Goal: Task Accomplishment & Management: Manage account settings

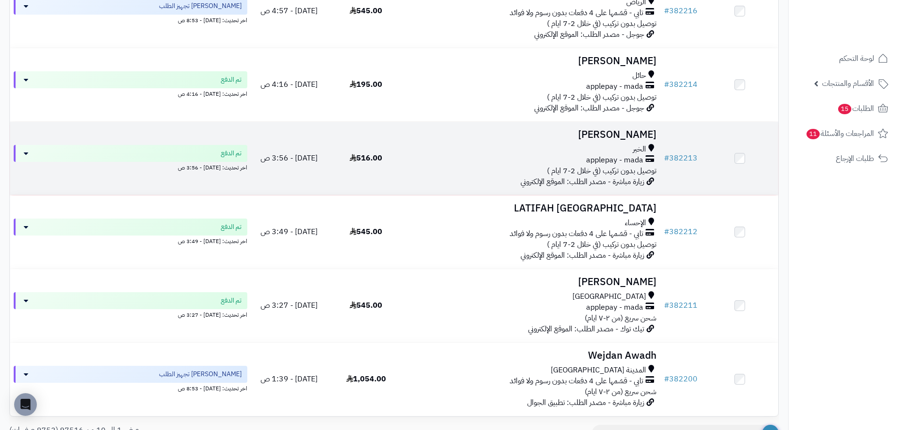
scroll to position [513, 0]
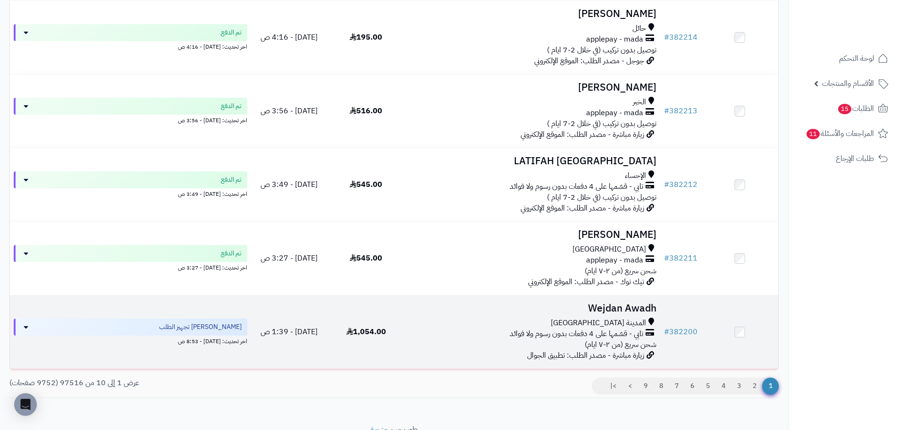
click at [516, 314] on h3 "Wejdan Awadh" at bounding box center [532, 308] width 248 height 11
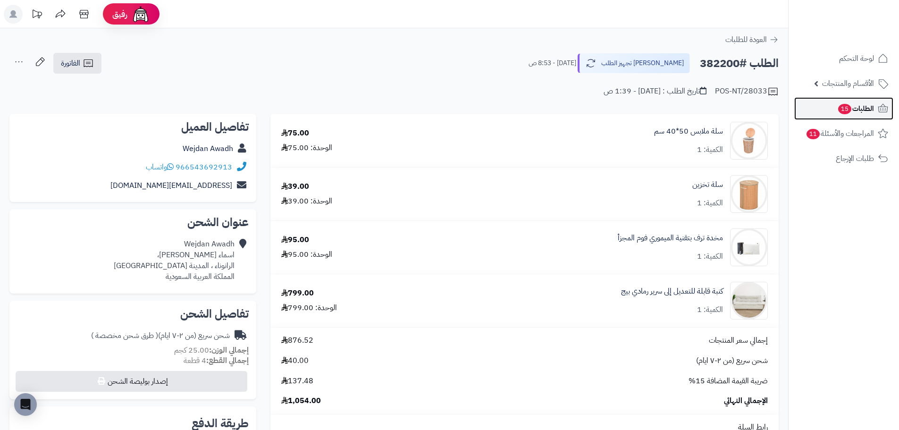
click at [858, 109] on span "الطلبات 15" at bounding box center [855, 108] width 37 height 13
